Goal: Navigation & Orientation: Understand site structure

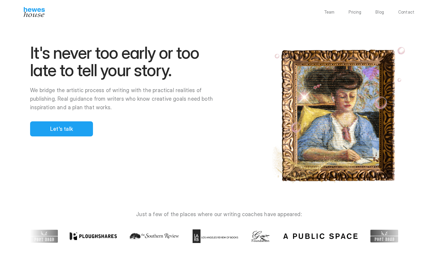
click at [36, 13] on img at bounding box center [34, 12] width 21 height 10
click at [380, 13] on p "Blog" at bounding box center [379, 12] width 9 height 4
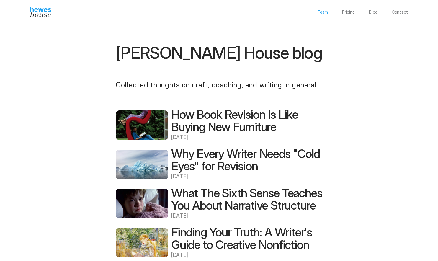
click at [327, 12] on p "Team" at bounding box center [323, 12] width 11 height 4
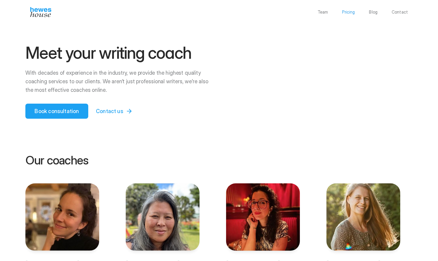
click at [352, 12] on p "Pricing" at bounding box center [348, 12] width 13 height 4
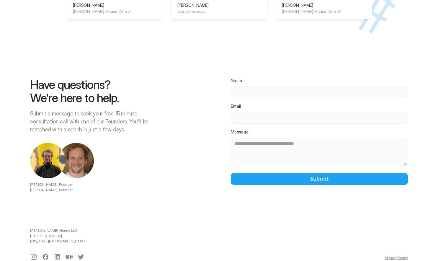
scroll to position [801, 0]
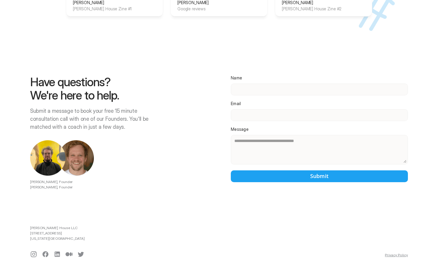
click at [283, 40] on div "Have questions? We're here to help. Submit a message to book your free 15 minut…" at bounding box center [219, 132] width 378 height 185
click at [249, 59] on div "Have questions? We're here to help. Submit a message to book your free 15 minut…" at bounding box center [219, 132] width 378 height 185
